Goal: Register for event/course

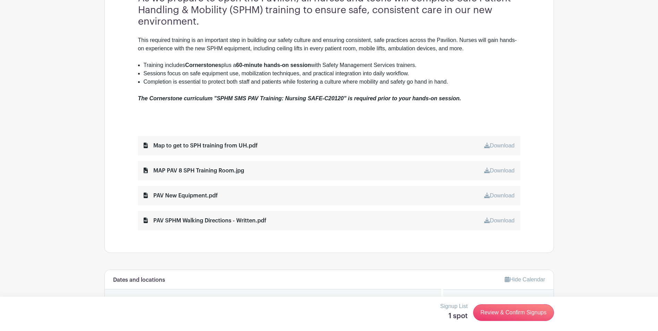
scroll to position [278, 0]
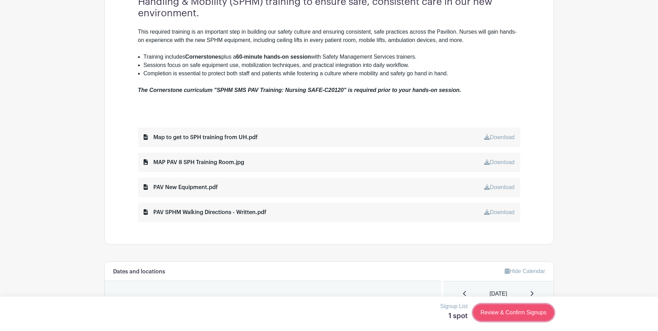
click at [432, 314] on link "Review & Confirm Signups" at bounding box center [513, 312] width 81 height 17
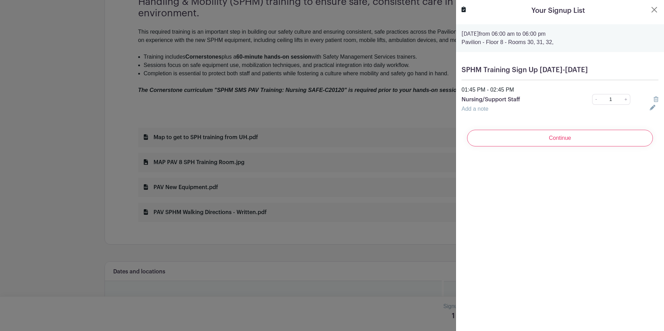
click at [432, 9] on turbo-frame "Your Signup List [DATE] 06:00 am to 06:00 pm Pavilion - Floor 8 - Rooms 30, 31,…" at bounding box center [560, 79] width 208 height 158
click at [432, 102] on link at bounding box center [655, 99] width 5 height 6
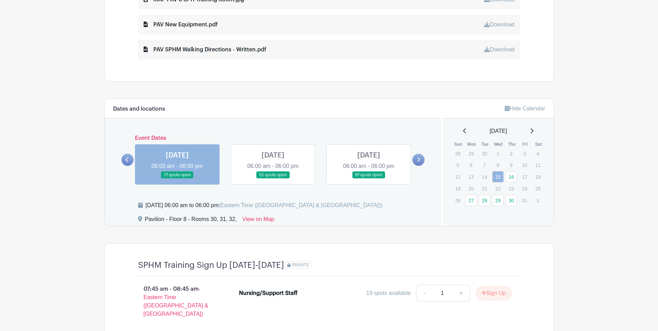
scroll to position [451, 0]
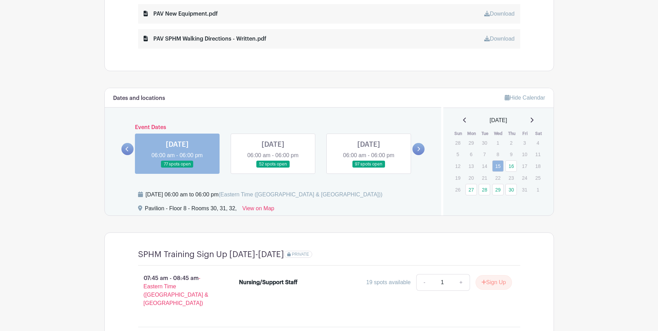
click at [177, 168] on link at bounding box center [177, 168] width 0 height 0
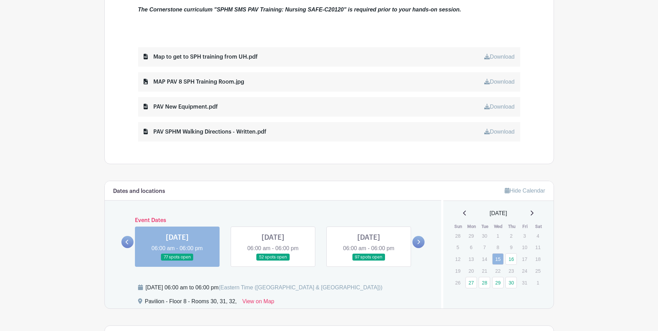
scroll to position [438, 0]
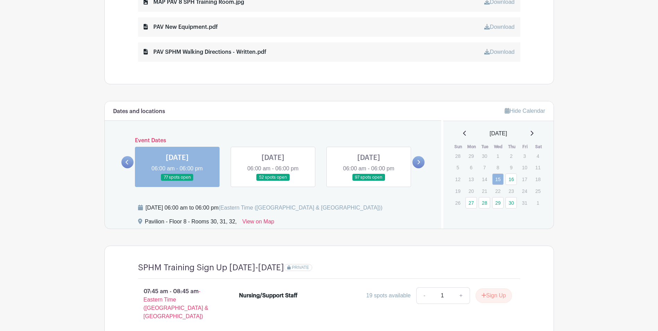
click at [273, 181] on link at bounding box center [273, 181] width 0 height 0
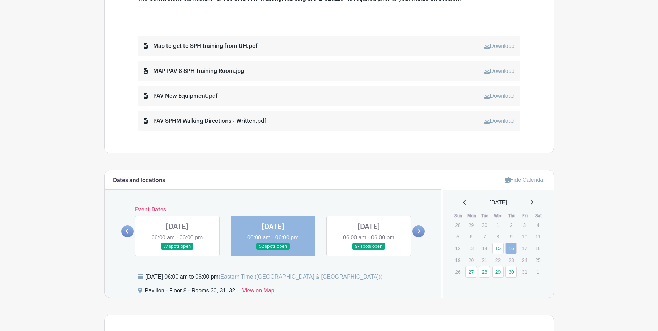
scroll to position [369, 0]
click at [369, 251] on link at bounding box center [369, 251] width 0 height 0
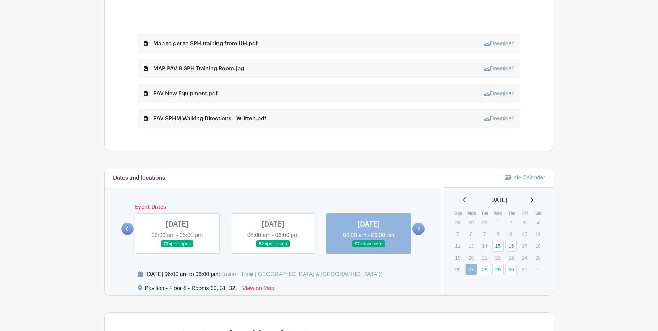
scroll to position [358, 0]
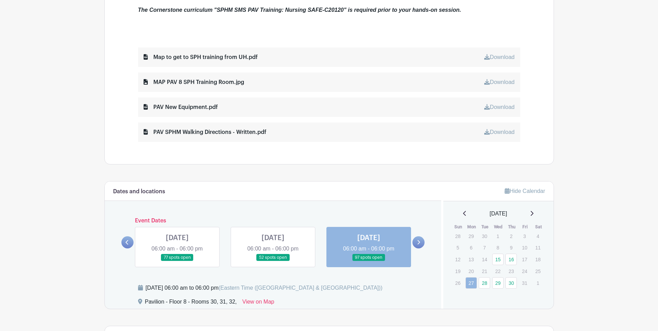
click at [418, 240] on icon at bounding box center [418, 242] width 3 height 5
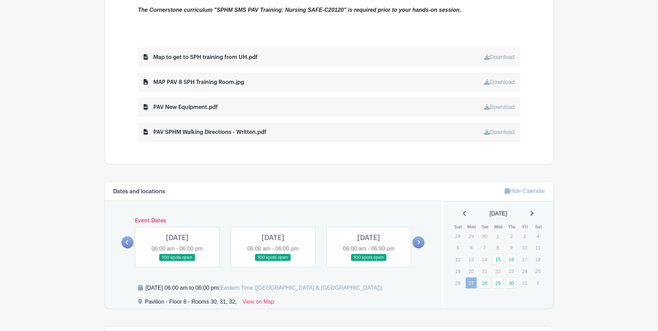
click at [177, 261] on link at bounding box center [177, 261] width 0 height 0
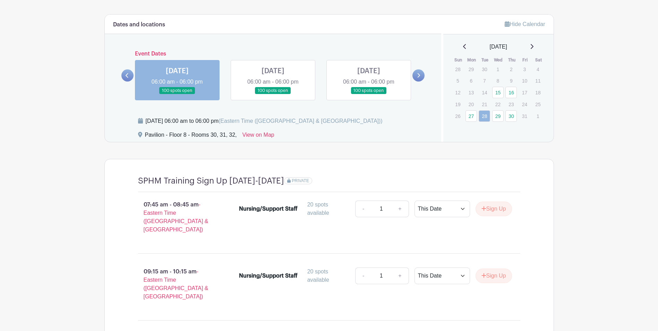
scroll to position [393, 0]
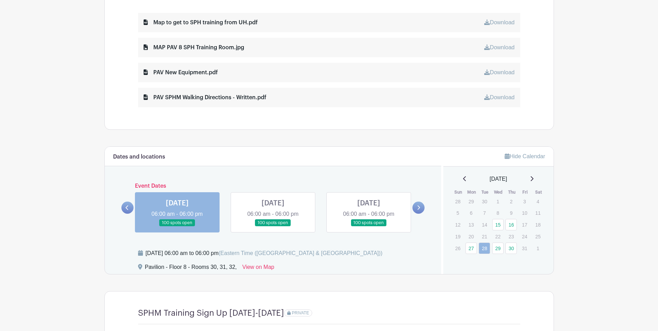
click at [273, 227] on link at bounding box center [273, 227] width 0 height 0
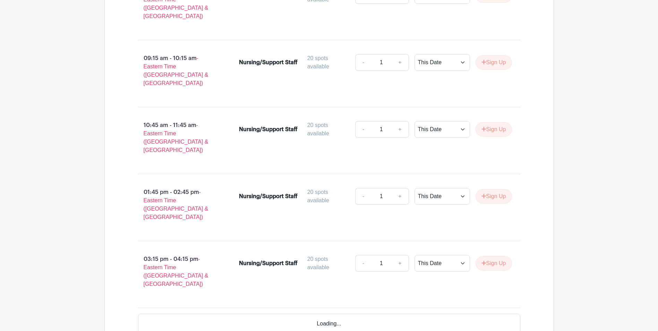
scroll to position [740, 0]
click at [404, 272] on div "SPHM Training Sign Up [DATE]-[DATE] PRIVATE 07:45 am - 08:45 am - Eastern Time …" at bounding box center [329, 136] width 416 height 385
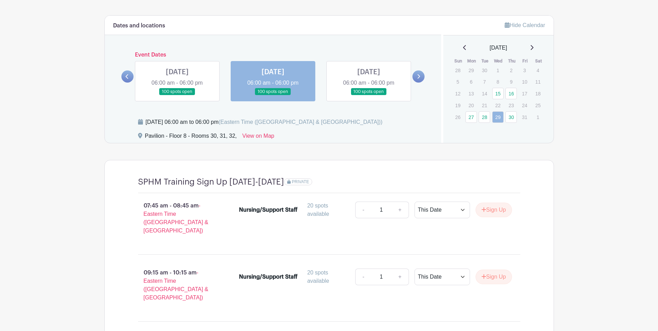
scroll to position [497, 0]
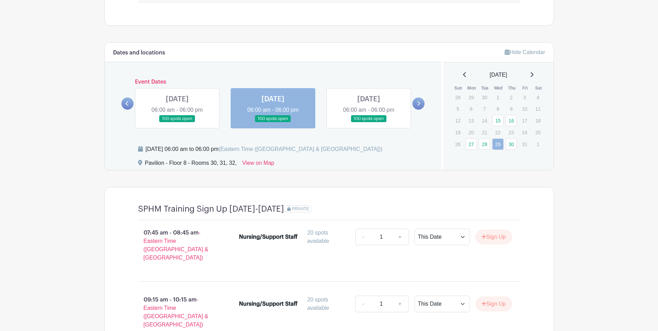
click at [369, 123] on link at bounding box center [369, 123] width 0 height 0
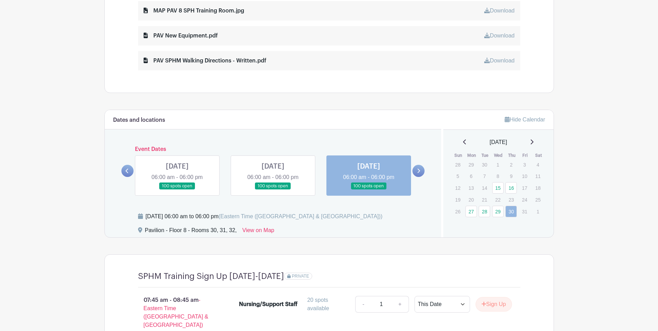
scroll to position [427, 0]
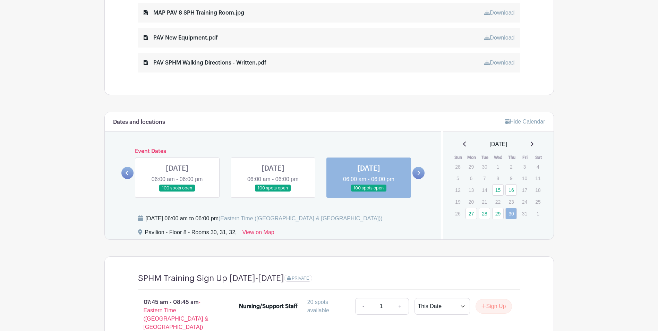
click at [420, 173] on icon at bounding box center [418, 172] width 3 height 5
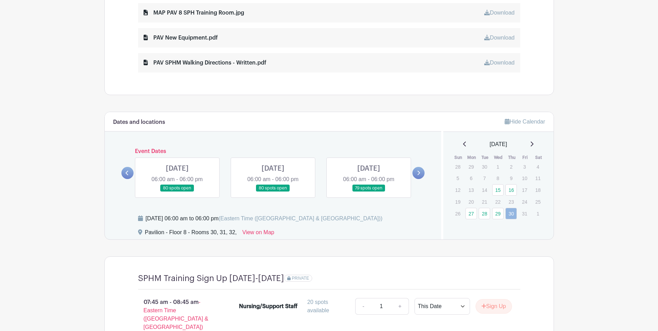
click at [177, 192] on link at bounding box center [177, 192] width 0 height 0
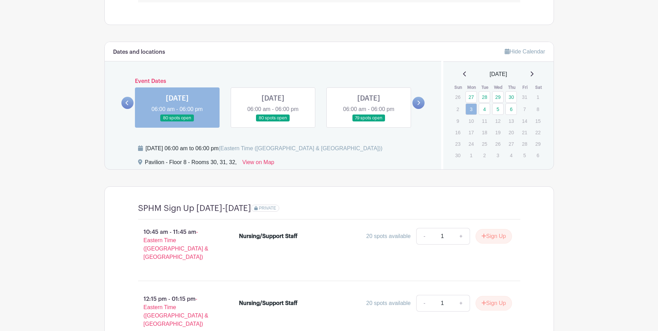
scroll to position [462, 0]
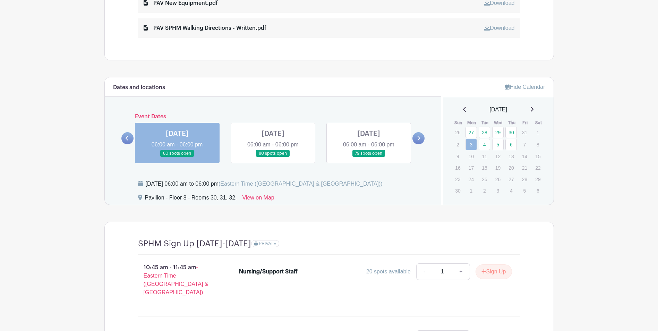
click at [273, 157] on link at bounding box center [273, 157] width 0 height 0
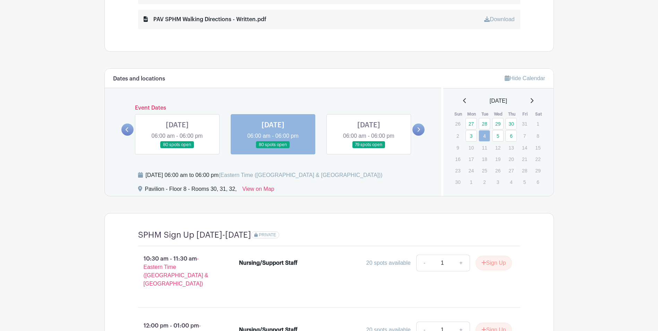
scroll to position [462, 0]
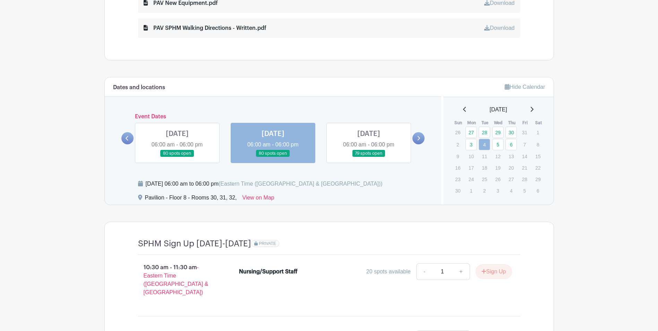
click at [369, 157] on link at bounding box center [369, 157] width 0 height 0
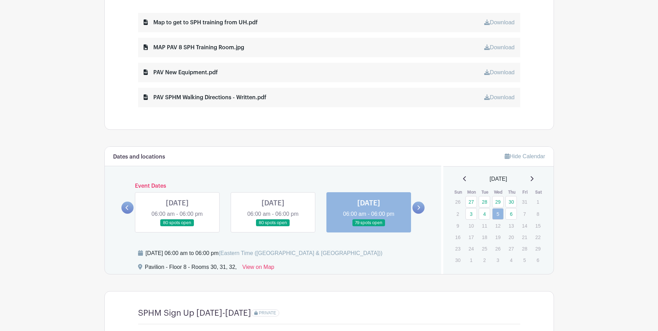
scroll to position [403, 0]
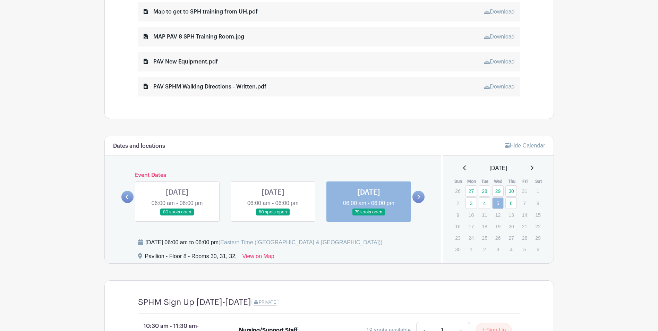
click at [128, 200] on link at bounding box center [127, 197] width 12 height 12
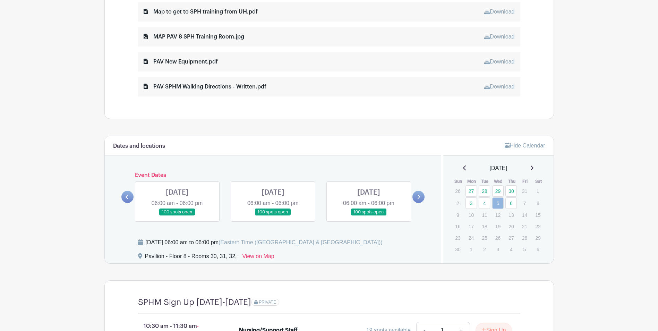
click at [126, 196] on icon at bounding box center [127, 197] width 3 height 5
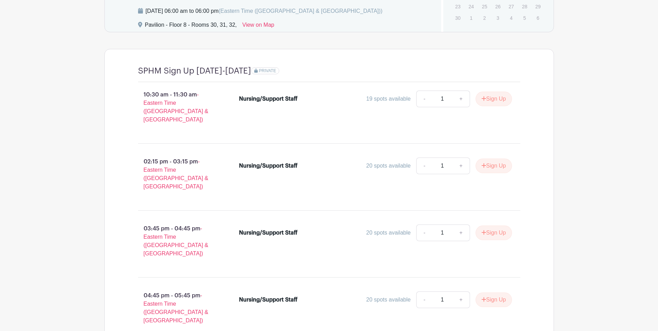
scroll to position [473, 0]
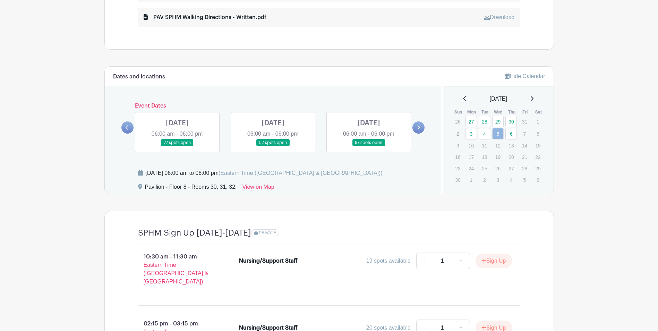
click at [177, 146] on link at bounding box center [177, 146] width 0 height 0
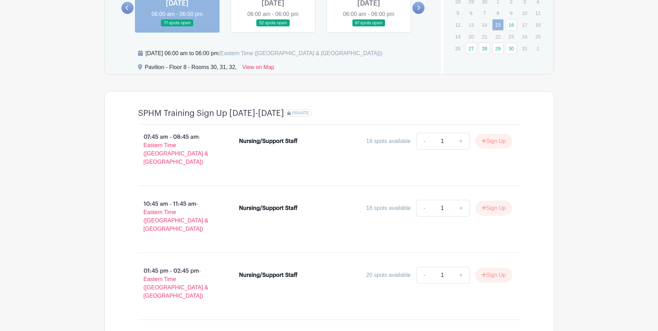
scroll to position [577, 0]
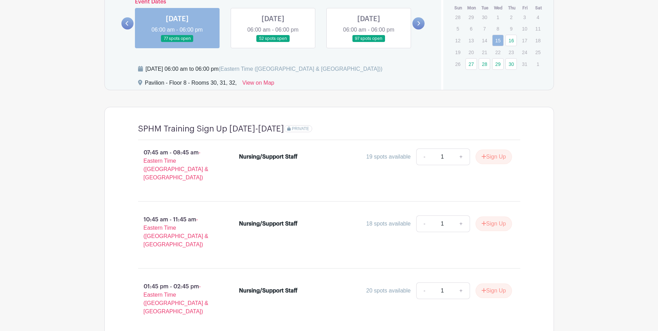
click at [273, 42] on link at bounding box center [273, 42] width 0 height 0
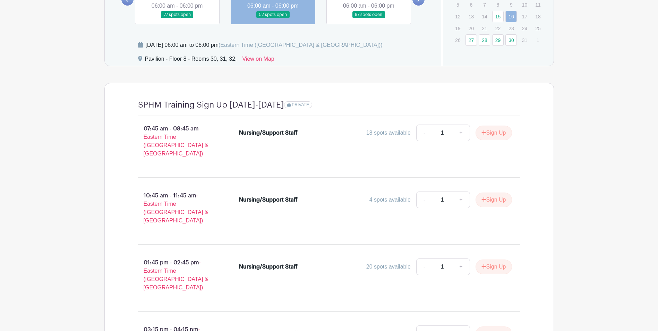
scroll to position [681, 0]
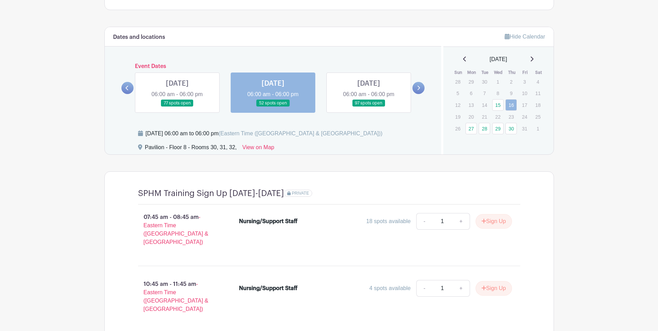
scroll to position [507, 0]
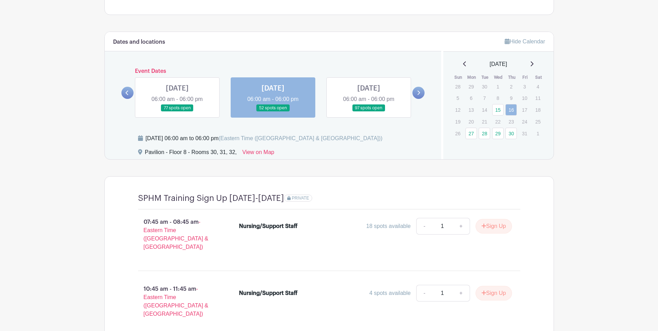
click at [177, 112] on link at bounding box center [177, 112] width 0 height 0
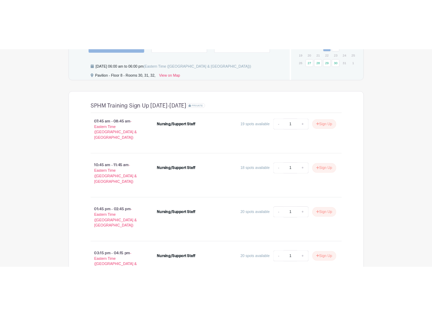
scroll to position [646, 0]
